Goal: Find specific page/section: Find specific page/section

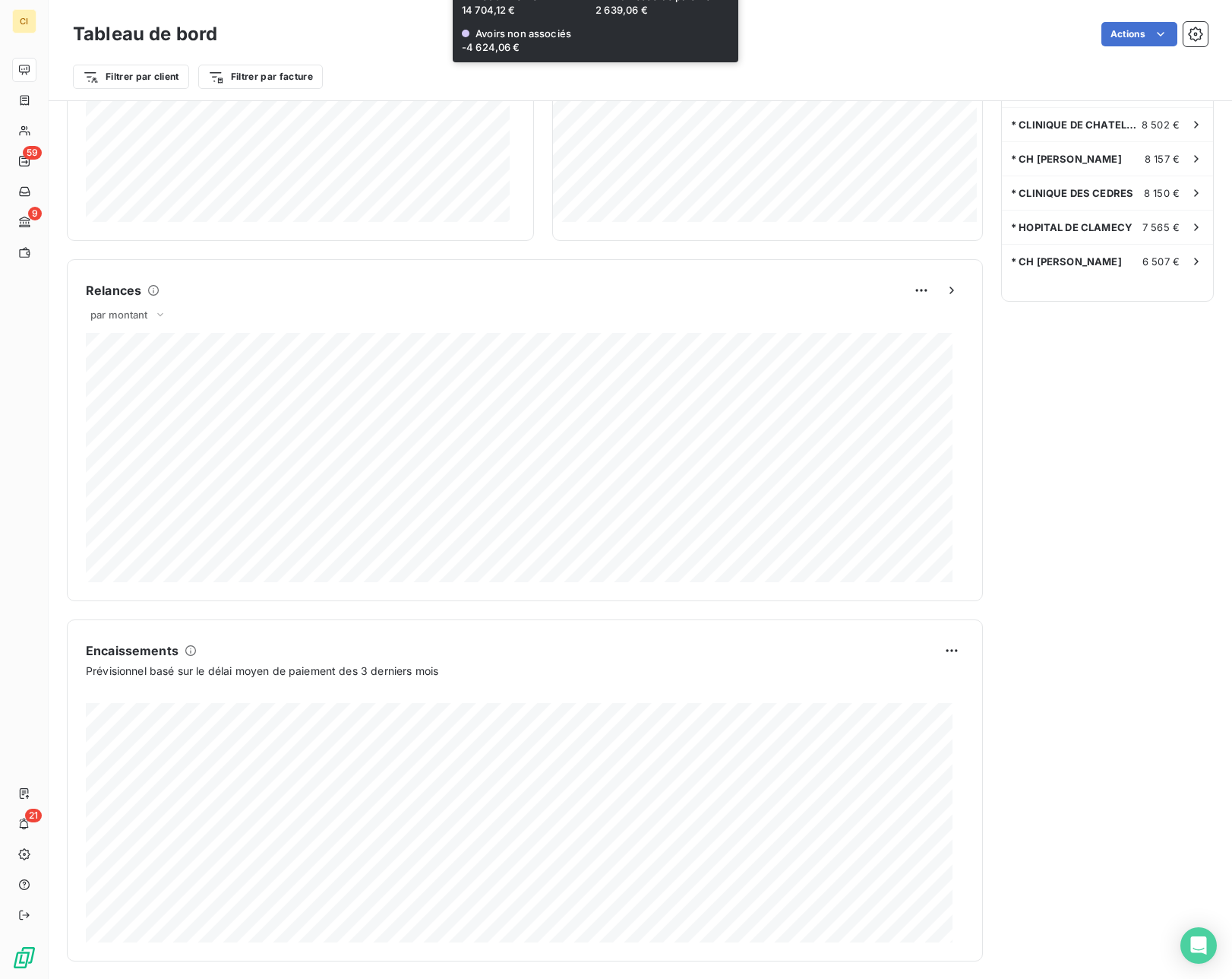
scroll to position [502, 0]
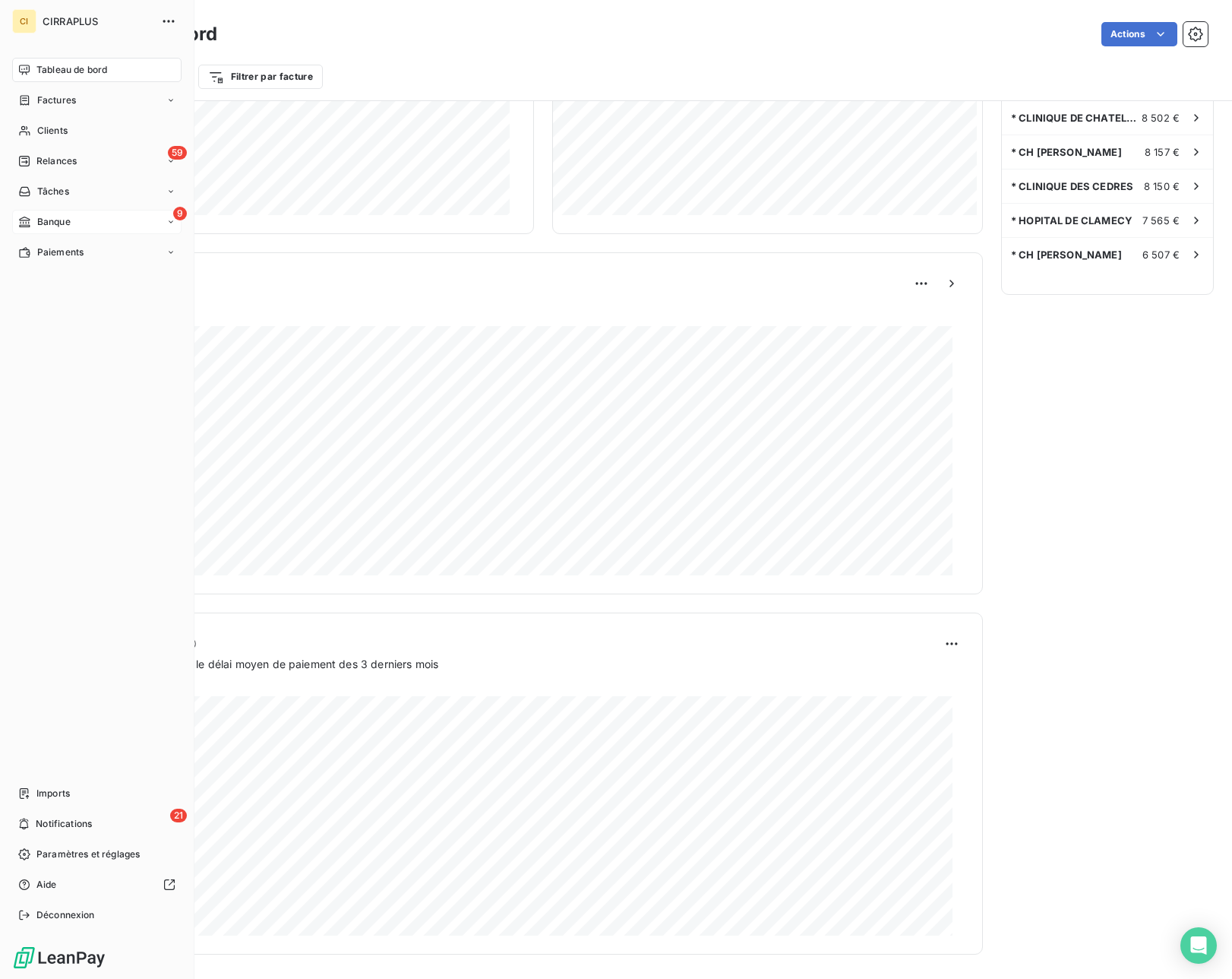
click at [30, 222] on icon at bounding box center [25, 222] width 13 height 12
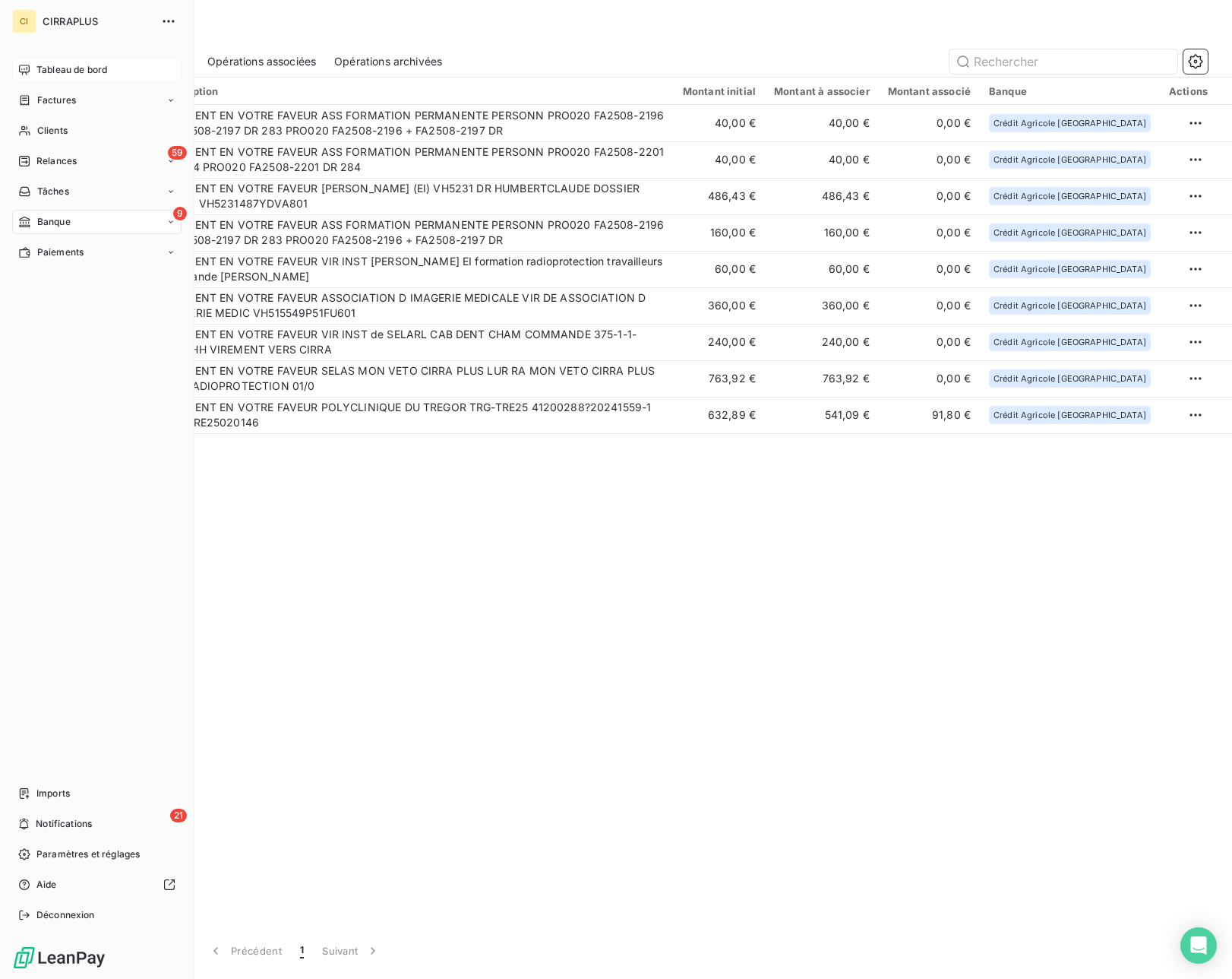
click at [43, 63] on span "Tableau de bord" at bounding box center [71, 69] width 71 height 13
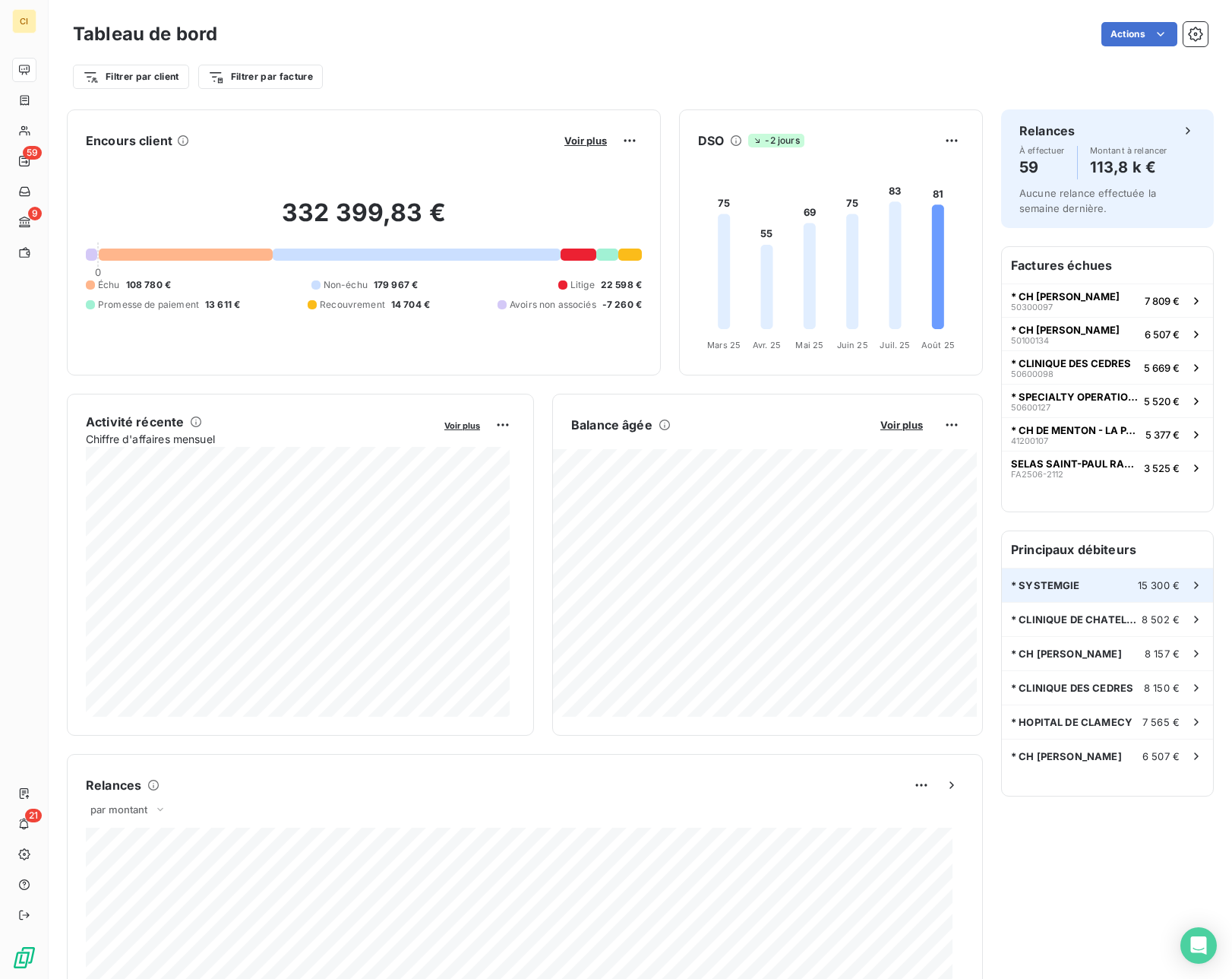
click at [1041, 577] on div "* SYSTEMGIE 15 300 €" at bounding box center [1108, 585] width 211 height 34
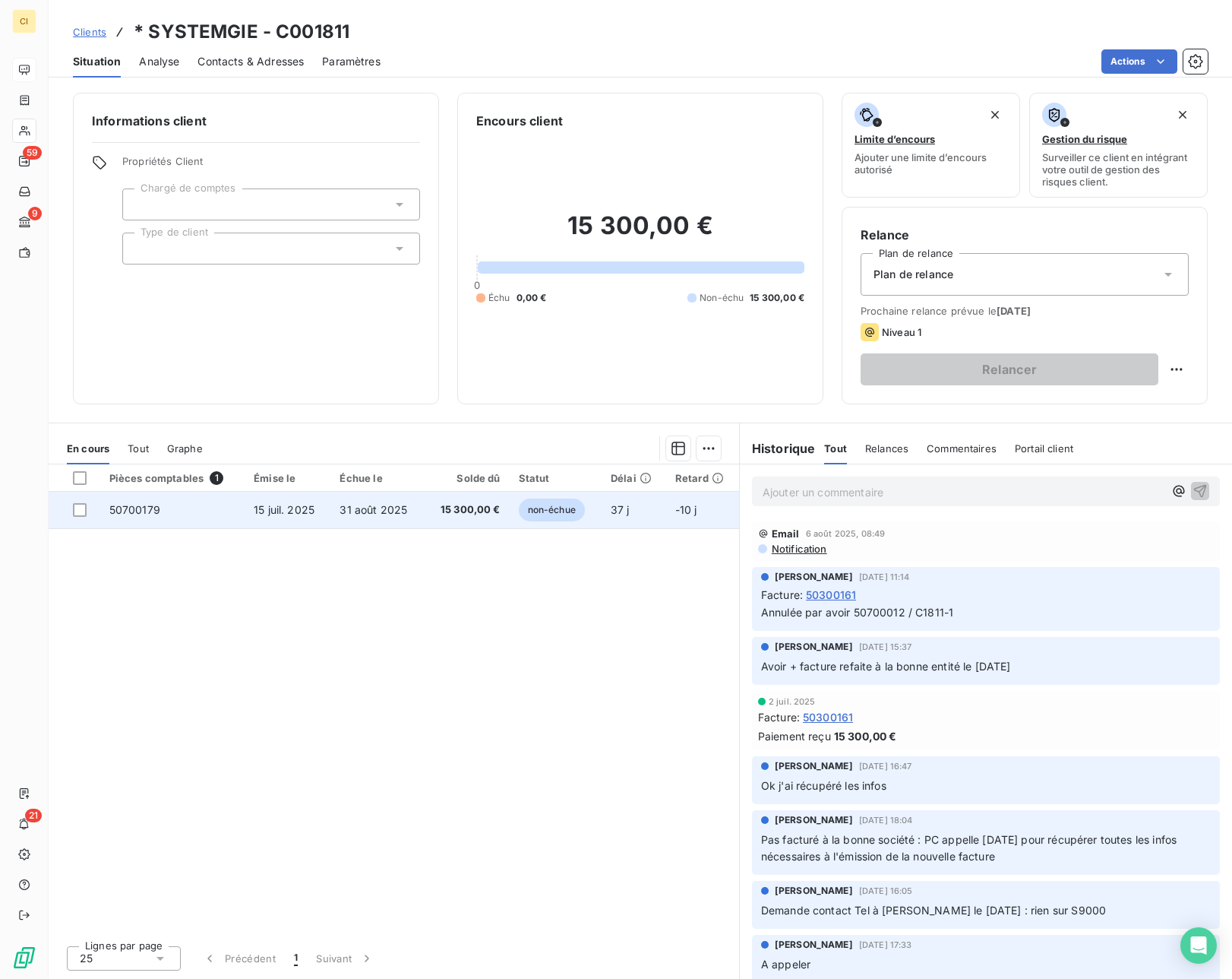
click at [144, 504] on span "50700179" at bounding box center [135, 509] width 51 height 13
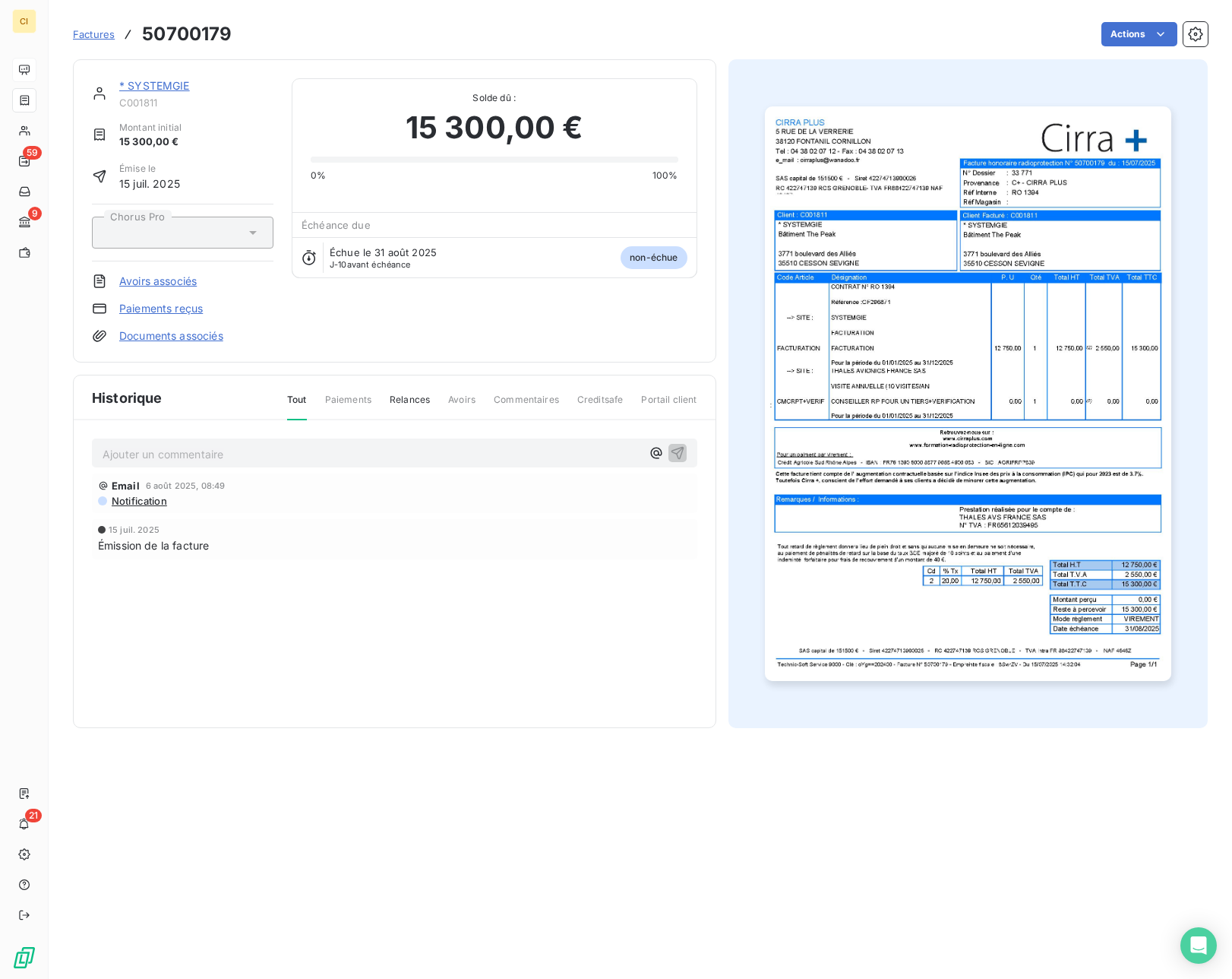
click at [101, 39] on span "Factures" at bounding box center [94, 34] width 41 height 12
